Goal: Transaction & Acquisition: Download file/media

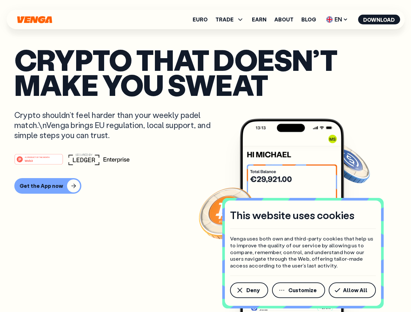
click at [205, 156] on div "#1 PRODUCT OF THE MONTH Web3" at bounding box center [205, 160] width 382 height 12
click at [249, 291] on span "Deny" at bounding box center [252, 290] width 13 height 5
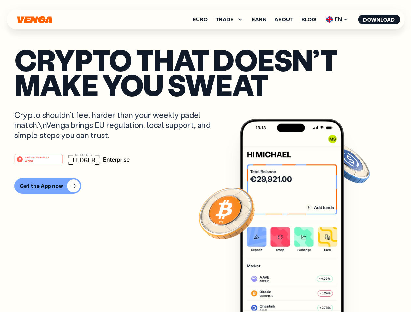
click at [299, 291] on img at bounding box center [292, 228] width 104 height 218
click at [353, 291] on article "Crypto that doesn’t make you sweat Crypto shouldn’t feel harder than your weekl…" at bounding box center [205, 169] width 382 height 244
click at [232, 20] on span "TRADE" at bounding box center [224, 19] width 18 height 5
click at [337, 20] on span "EN" at bounding box center [337, 19] width 26 height 10
click at [379, 20] on button "Download" at bounding box center [379, 20] width 42 height 10
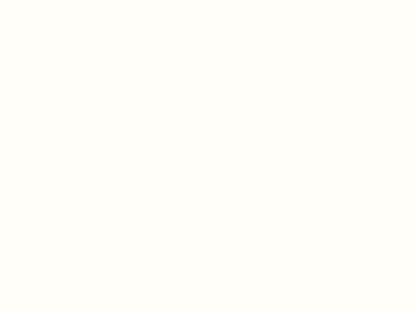
click at [205, 0] on html "This website uses cookies Venga uses both own and third-party cookies that help…" at bounding box center [208, 0] width 417 height 0
click at [47, 0] on html "This website uses cookies Venga uses both own and third-party cookies that help…" at bounding box center [208, 0] width 417 height 0
click at [40, 0] on html "This website uses cookies Venga uses both own and third-party cookies that help…" at bounding box center [208, 0] width 417 height 0
